Goal: Task Accomplishment & Management: Manage account settings

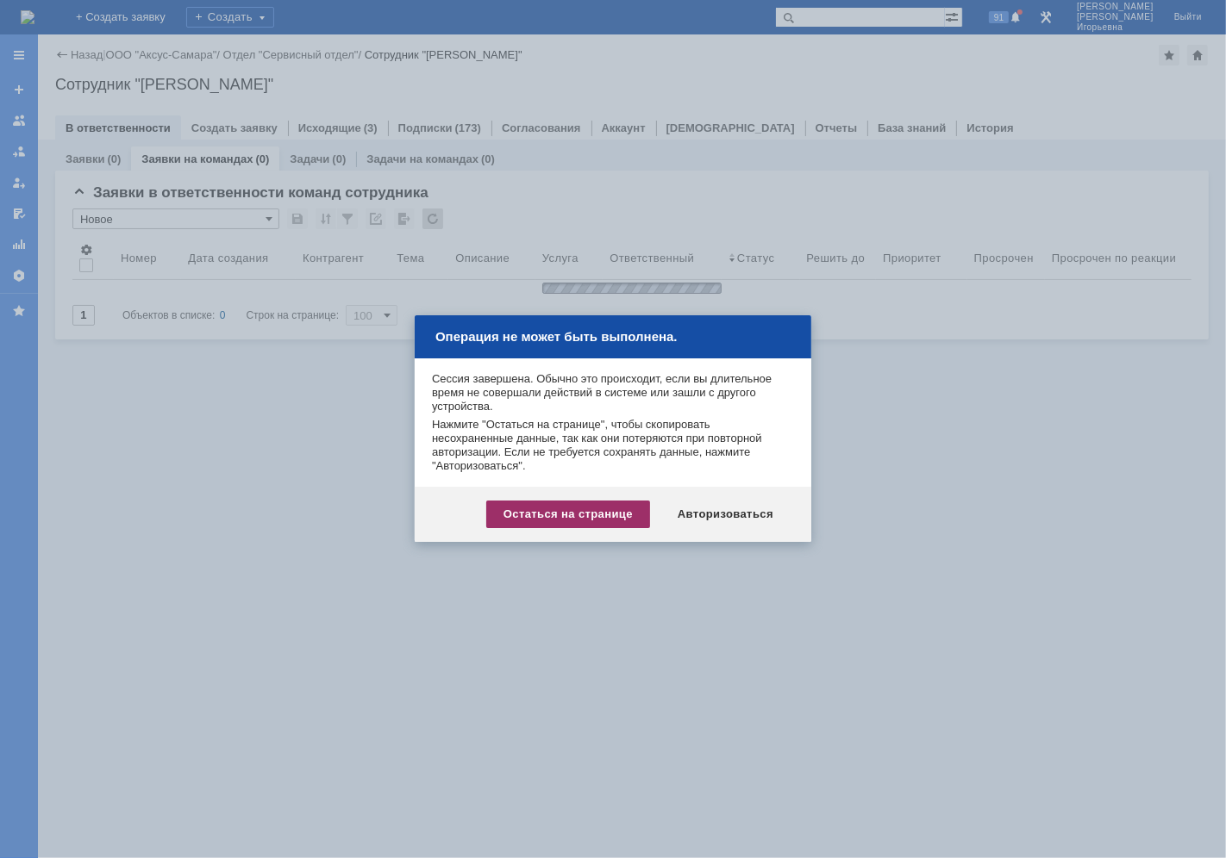
click at [600, 514] on div "Остаться на странице" at bounding box center [568, 515] width 164 height 28
